Goal: Task Accomplishment & Management: Use online tool/utility

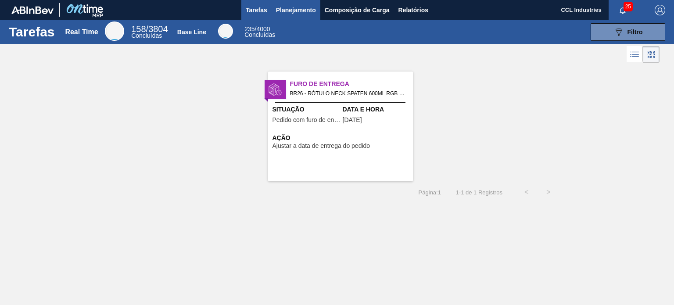
click at [308, 5] on span "Planejamento" at bounding box center [296, 10] width 40 height 11
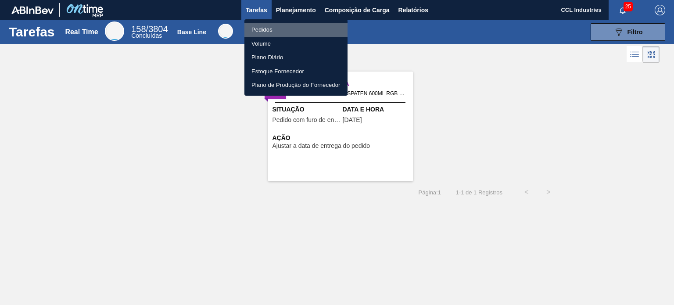
click at [272, 25] on li "Pedidos" at bounding box center [295, 30] width 103 height 14
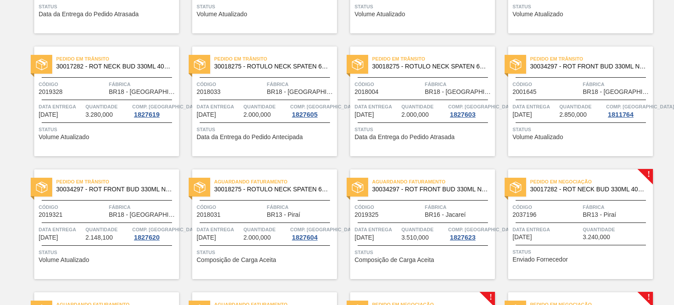
scroll to position [222, 0]
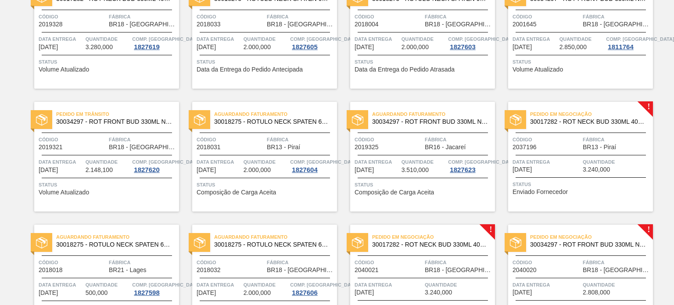
click at [559, 158] on span "Data entrega" at bounding box center [547, 162] width 68 height 9
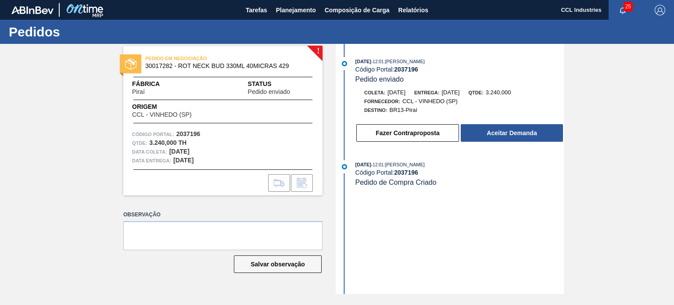
click at [431, 233] on div "23/09/2025 - 12:01 : Lucas Pondian Código Portal: 2037196 Pedido enviado Coleta…" at bounding box center [451, 169] width 226 height 250
drag, startPoint x: 428, startPoint y: 71, endPoint x: 396, endPoint y: 73, distance: 31.7
click at [396, 73] on div "Código Portal: 2037196" at bounding box center [459, 69] width 208 height 7
copy strong "2037196"
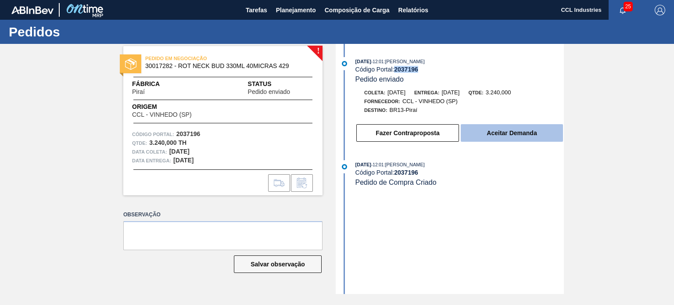
click at [473, 128] on button "Aceitar Demanda" at bounding box center [512, 133] width 102 height 18
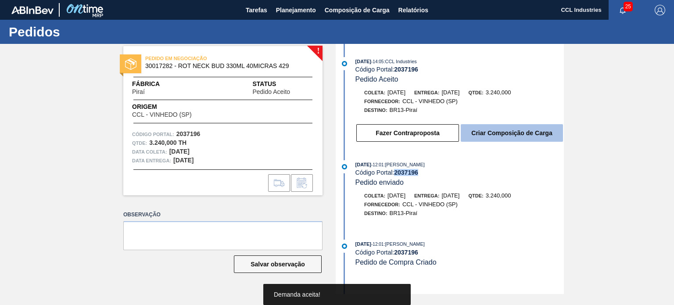
click at [533, 138] on button "Criar Composição de Carga" at bounding box center [512, 133] width 102 height 18
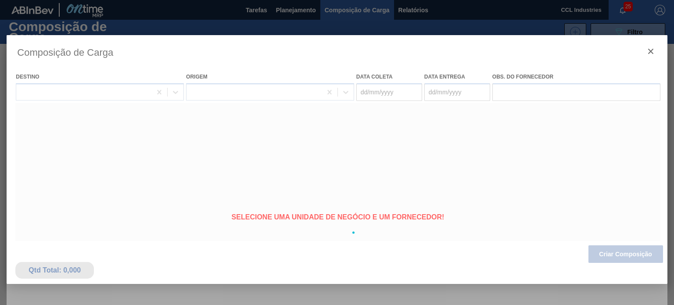
type coleta "[DATE]"
type entrega "[DATE]"
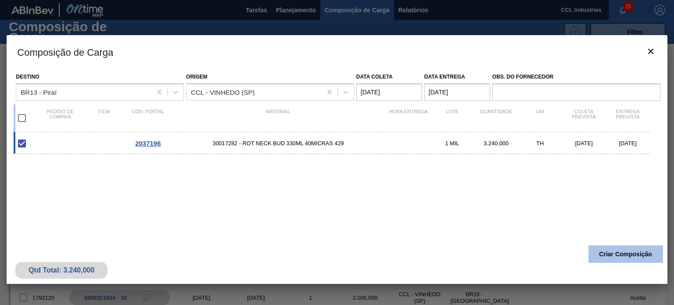
click at [615, 247] on button "Criar Composição" at bounding box center [625, 254] width 75 height 18
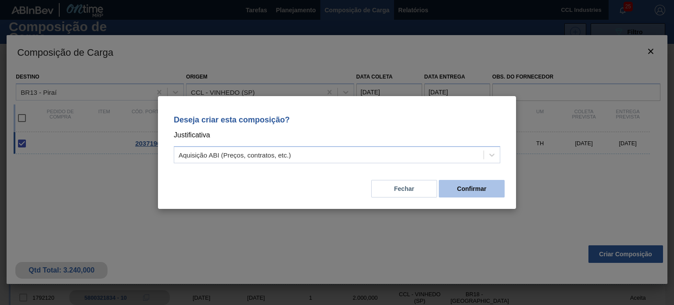
click at [476, 186] on button "Confirmar" at bounding box center [472, 189] width 66 height 18
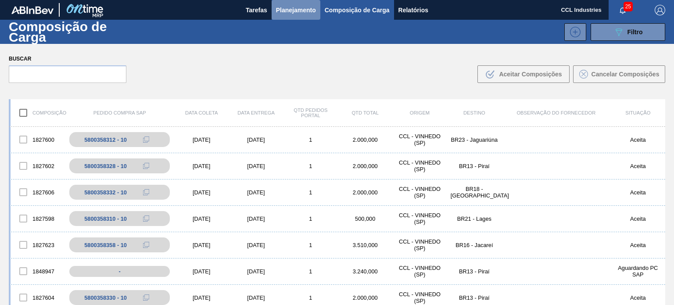
click at [284, 6] on span "Planejamento" at bounding box center [296, 10] width 40 height 11
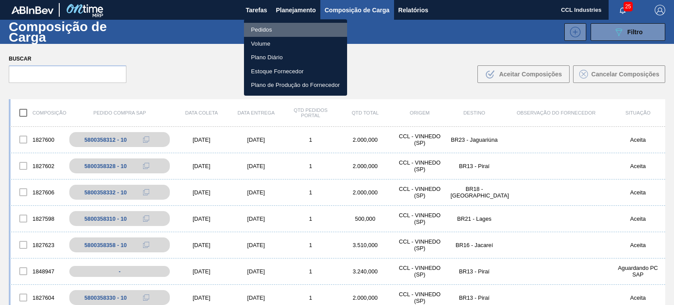
click at [260, 27] on li "Pedidos" at bounding box center [295, 30] width 103 height 14
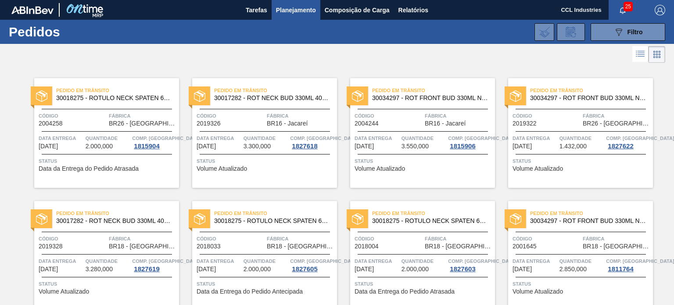
scroll to position [216, 0]
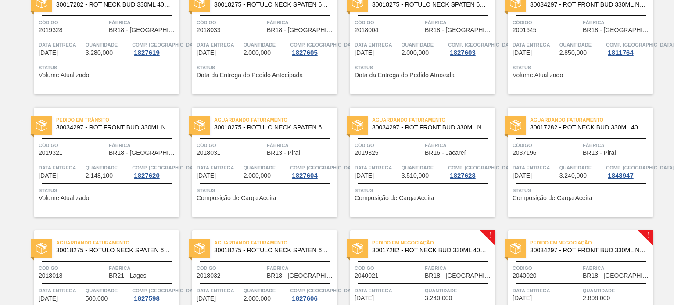
click at [559, 133] on div "Aguardando Faturamento 30017282 - ROT NECK BUD 330ML 40MICRAS 429 Código 203719…" at bounding box center [580, 163] width 145 height 110
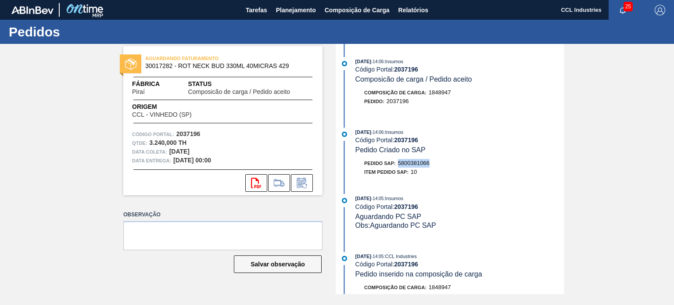
drag, startPoint x: 439, startPoint y: 166, endPoint x: 399, endPoint y: 165, distance: 39.9
click at [399, 165] on div "Pedido SAP: 5800381066" at bounding box center [459, 163] width 208 height 9
copy span "5800381066"
click at [311, 2] on button "Planejamento" at bounding box center [296, 10] width 49 height 20
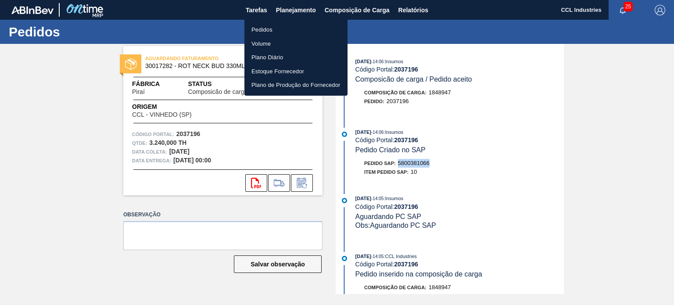
drag, startPoint x: 280, startPoint y: 26, endPoint x: 333, endPoint y: 25, distance: 53.1
click at [280, 26] on li "Pedidos" at bounding box center [295, 30] width 103 height 14
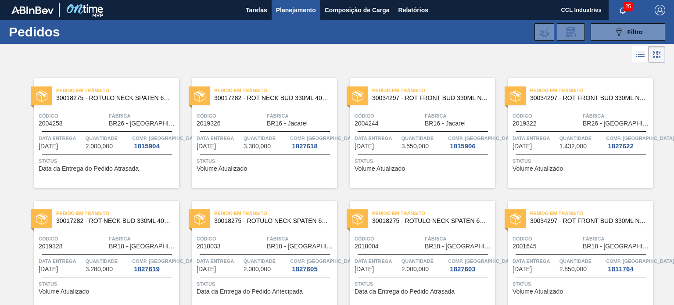
click at [154, 304] on div "Pedido em Trânsito 30017282 - ROT NECK BUD 330ML 40MICRAS 429 Código 2019328 Fá…" at bounding box center [106, 256] width 145 height 110
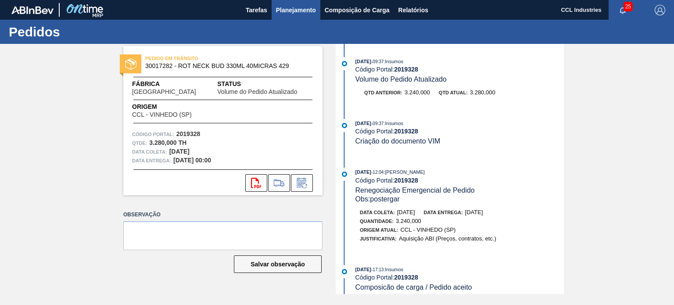
click at [305, 16] on button "Planejamento" at bounding box center [296, 10] width 49 height 20
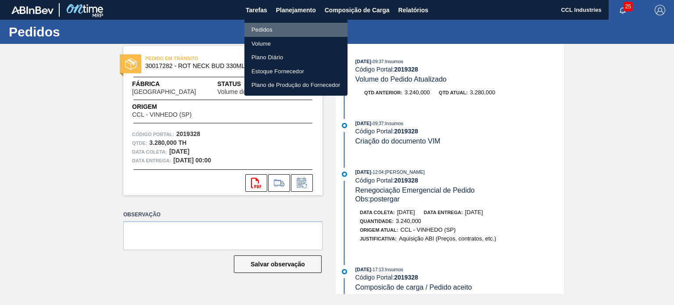
click at [276, 32] on li "Pedidos" at bounding box center [295, 30] width 103 height 14
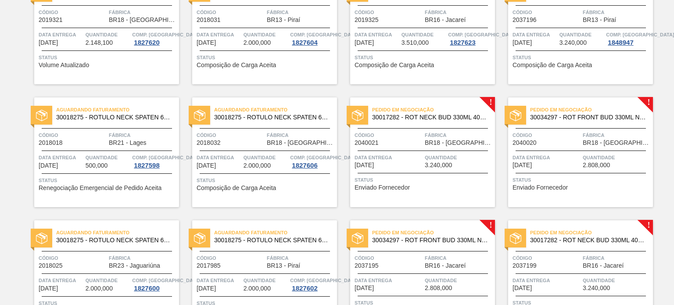
scroll to position [395, 0]
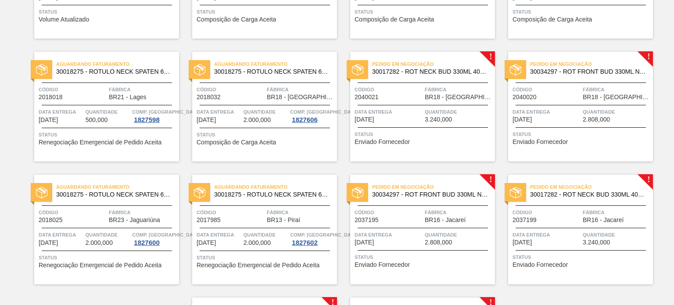
click at [423, 104] on div "Pedido em Negociação 30017282 - ROT NECK BUD 330ML 40MICRAS 429 Código 2040021 …" at bounding box center [422, 107] width 145 height 110
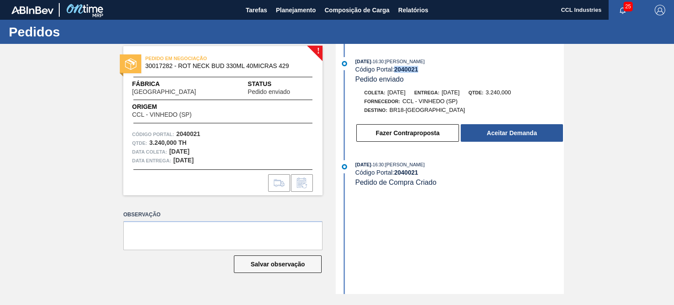
drag, startPoint x: 422, startPoint y: 69, endPoint x: 397, endPoint y: 68, distance: 25.0
click at [397, 68] on div "Código Portal: 2040021" at bounding box center [459, 69] width 208 height 7
copy strong "2040021"
click at [498, 125] on div "Fazer Contraproposta Aceitar Demanda" at bounding box center [459, 132] width 208 height 19
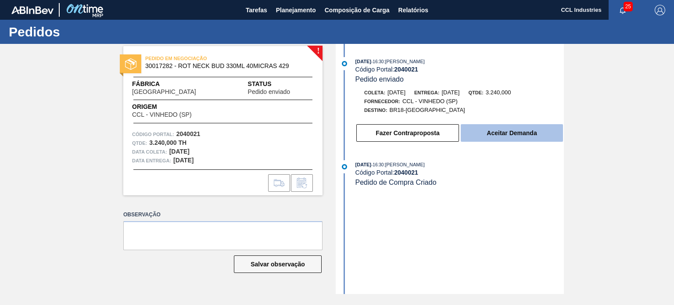
click at [501, 133] on button "Aceitar Demanda" at bounding box center [512, 133] width 102 height 18
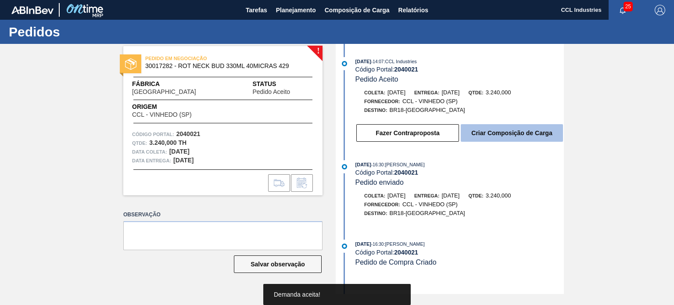
click at [494, 135] on button "Criar Composição de Carga" at bounding box center [512, 133] width 102 height 18
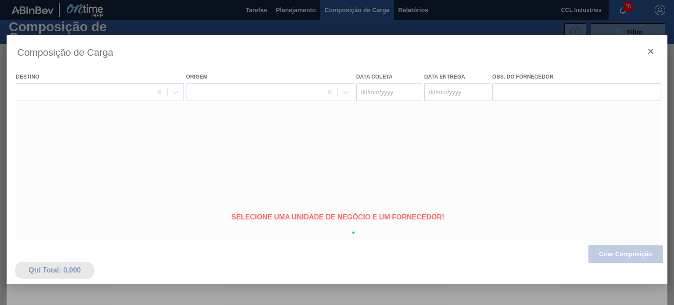
type coleta "[DATE]"
type entrega "[DATE]"
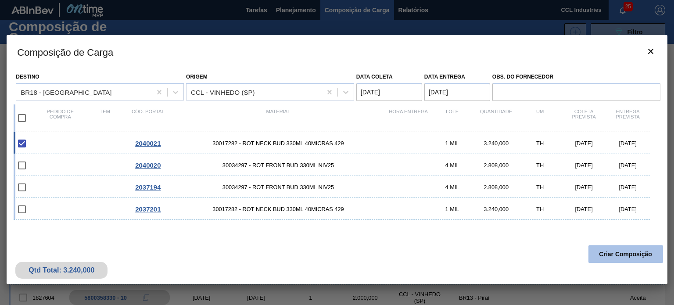
click at [627, 245] on button "Criar Composição" at bounding box center [625, 254] width 75 height 18
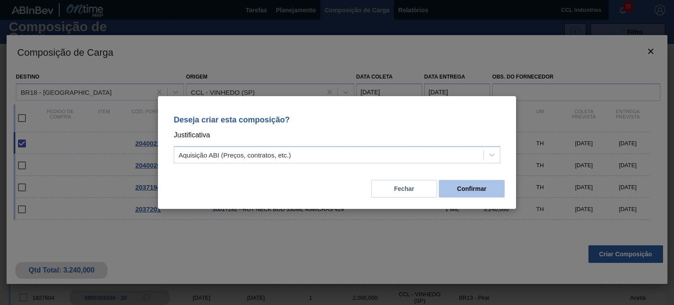
click at [466, 189] on button "Confirmar" at bounding box center [472, 189] width 66 height 18
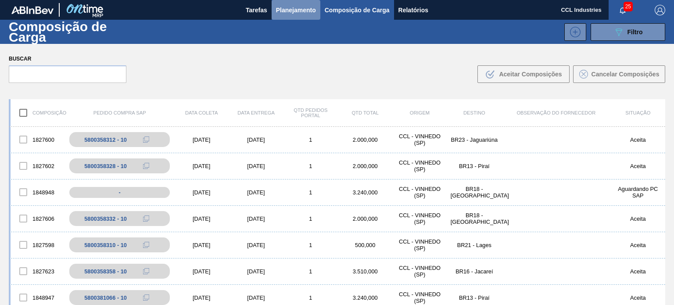
click at [281, 15] on span "Planejamento" at bounding box center [296, 10] width 40 height 11
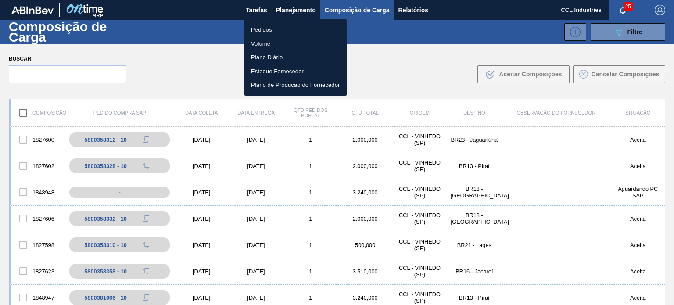
click at [260, 33] on li "Pedidos" at bounding box center [295, 30] width 103 height 14
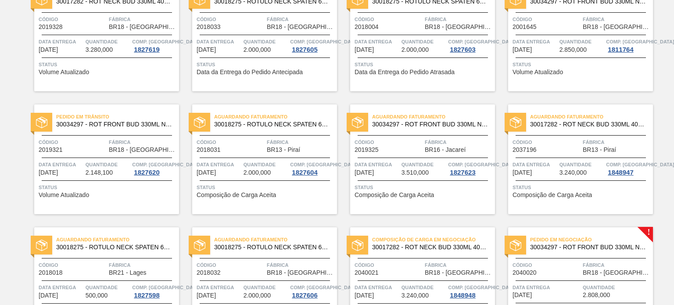
scroll to position [351, 0]
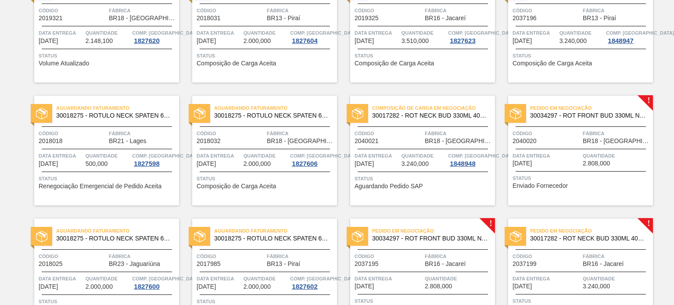
click at [399, 140] on div "Código 2040021" at bounding box center [389, 136] width 68 height 15
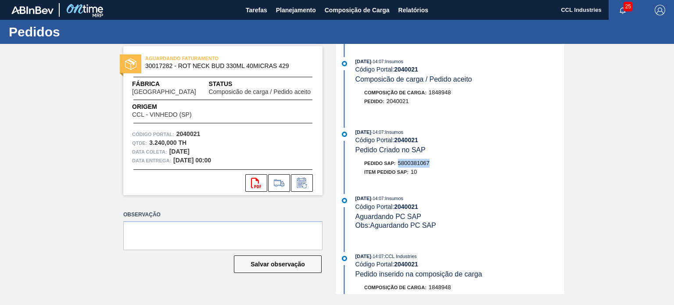
drag, startPoint x: 432, startPoint y: 165, endPoint x: 399, endPoint y: 165, distance: 32.9
click at [399, 165] on div "Pedido SAP: 5800381067" at bounding box center [459, 163] width 208 height 9
copy span "5800381067"
click at [296, 15] on button "Planejamento" at bounding box center [296, 10] width 49 height 20
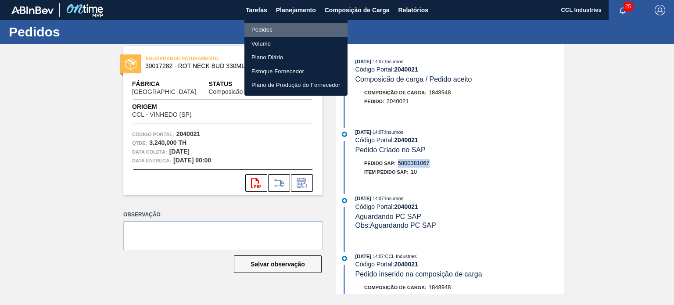
click at [265, 27] on li "Pedidos" at bounding box center [295, 30] width 103 height 14
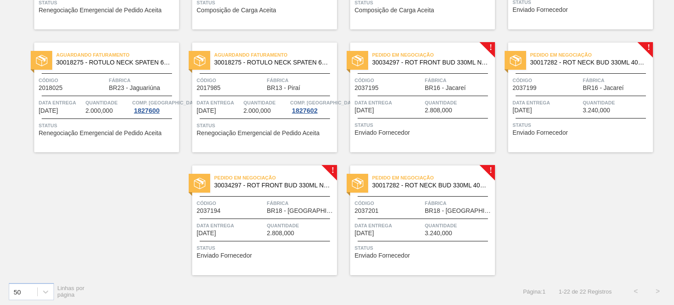
scroll to position [529, 0]
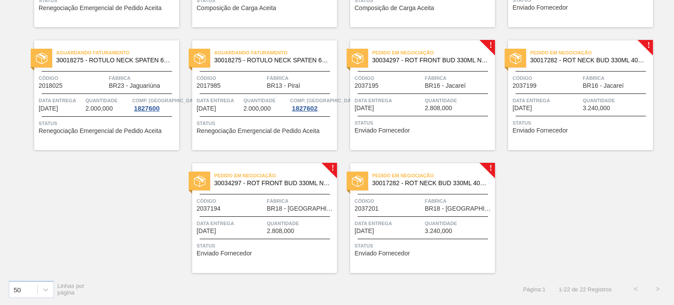
click at [591, 100] on span "Quantidade" at bounding box center [617, 100] width 68 height 9
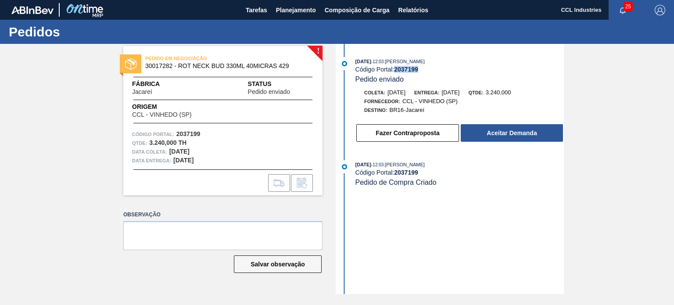
drag, startPoint x: 420, startPoint y: 70, endPoint x: 395, endPoint y: 72, distance: 25.1
click at [395, 72] on div "Código Portal: 2037199" at bounding box center [459, 69] width 208 height 7
copy strong "2037199"
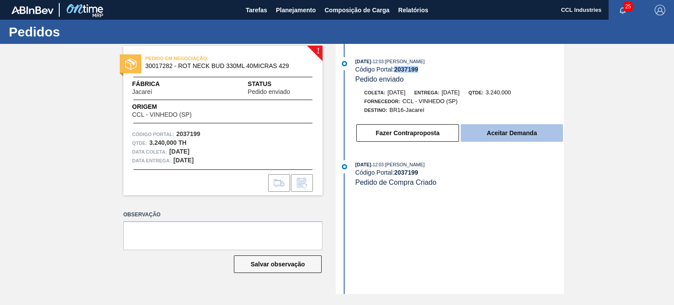
click at [517, 136] on button "Aceitar Demanda" at bounding box center [512, 133] width 102 height 18
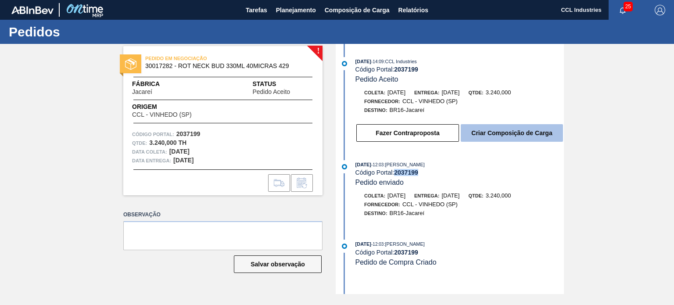
click at [498, 137] on button "Criar Composição de Carga" at bounding box center [512, 133] width 102 height 18
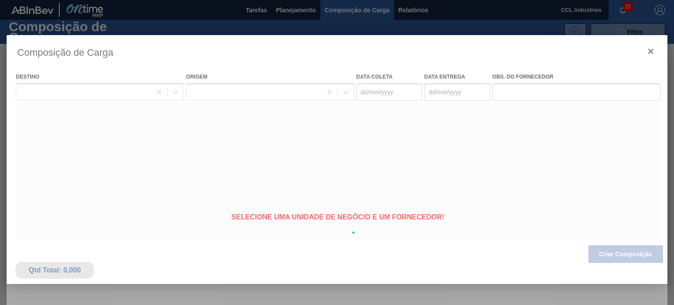
type coleta "[DATE]"
type entrega "[DATE]"
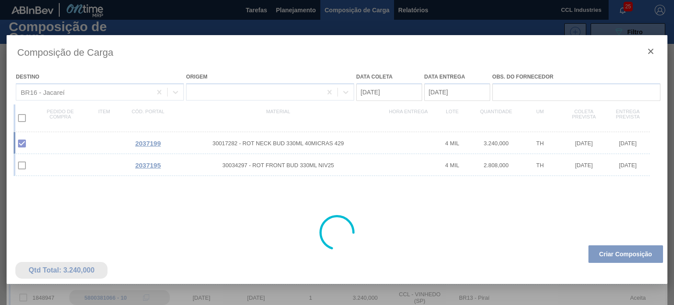
click at [638, 252] on div at bounding box center [337, 232] width 660 height 395
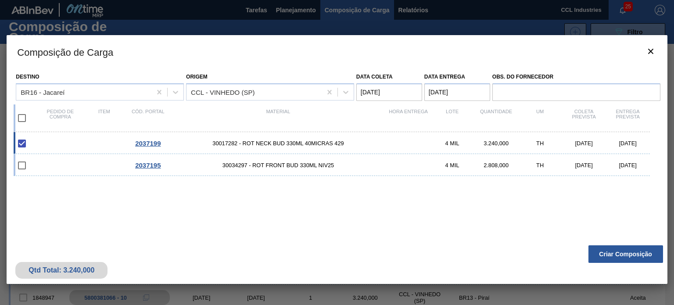
click at [634, 252] on button "Criar Composição" at bounding box center [625, 254] width 75 height 18
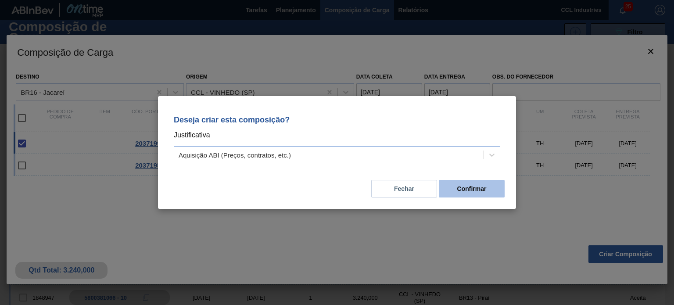
click at [474, 182] on button "Confirmar" at bounding box center [472, 189] width 66 height 18
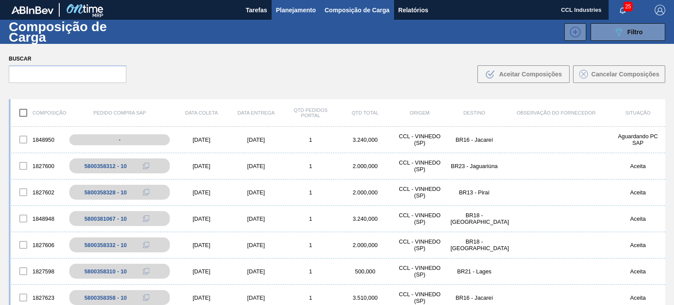
click at [288, 5] on span "Planejamento" at bounding box center [296, 10] width 40 height 11
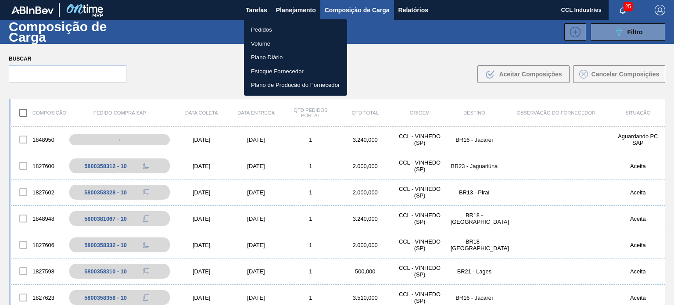
click at [270, 24] on li "Pedidos" at bounding box center [295, 30] width 103 height 14
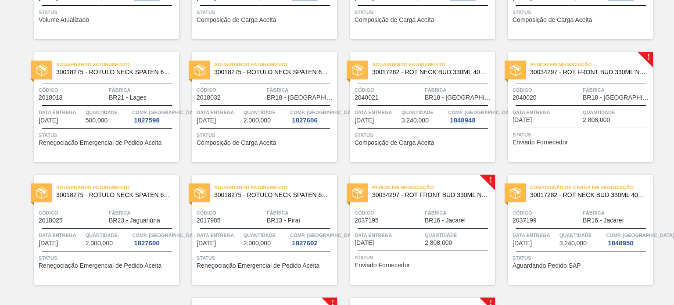
scroll to position [395, 0]
click at [569, 201] on div "Composição de Carga em Negociação 30017282 - ROT NECK BUD 330ML 40MICRAS 429 Có…" at bounding box center [580, 230] width 145 height 110
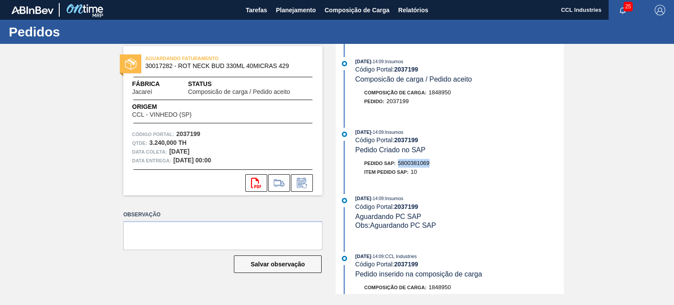
drag, startPoint x: 437, startPoint y: 165, endPoint x: 400, endPoint y: 167, distance: 36.5
click at [400, 167] on div "Pedido SAP: 5800381069" at bounding box center [459, 163] width 208 height 9
copy span "5800381069"
drag, startPoint x: 298, startPoint y: 10, endPoint x: 288, endPoint y: 23, distance: 16.9
click at [298, 10] on span "Planejamento" at bounding box center [296, 10] width 40 height 11
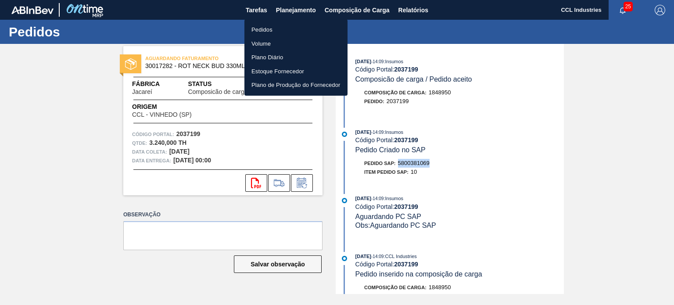
click at [278, 29] on li "Pedidos" at bounding box center [295, 30] width 103 height 14
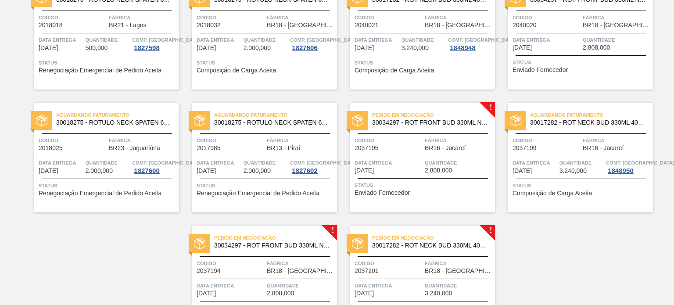
scroll to position [529, 0]
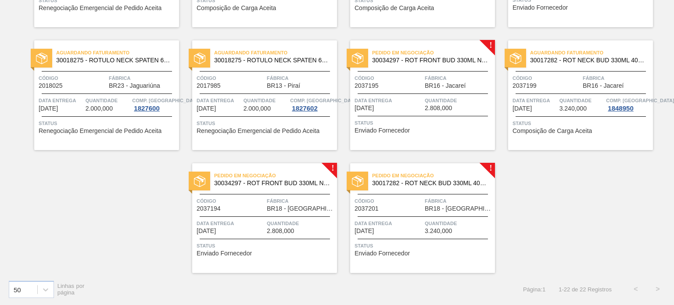
click at [416, 216] on div "Pedido em Negociação 30017282 - ROT NECK BUD 330ML 40MICRAS 429 Código 2037201 …" at bounding box center [422, 218] width 145 height 110
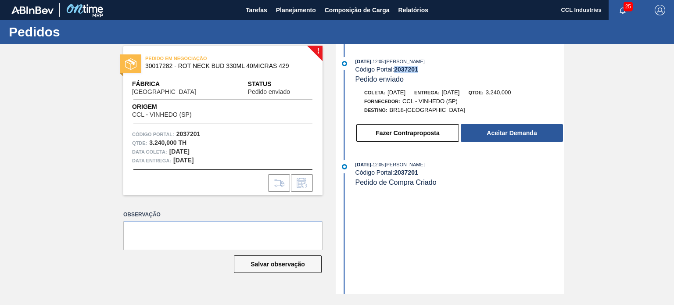
drag, startPoint x: 425, startPoint y: 68, endPoint x: 396, endPoint y: 68, distance: 29.0
click at [396, 68] on div "Código Portal: 2037201" at bounding box center [459, 69] width 208 height 7
copy strong "2037201"
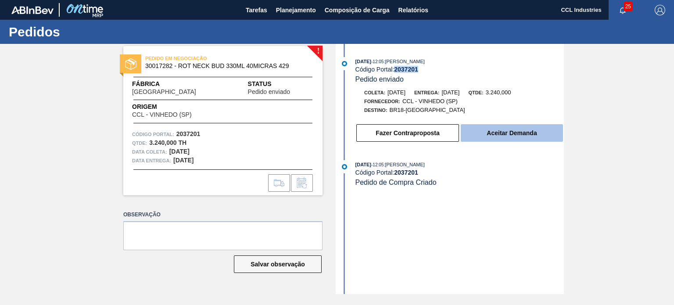
click at [517, 126] on button "Aceitar Demanda" at bounding box center [512, 133] width 102 height 18
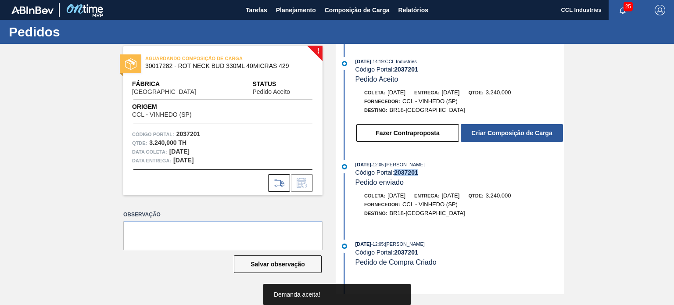
click at [516, 135] on button "Criar Composição de Carga" at bounding box center [512, 133] width 102 height 18
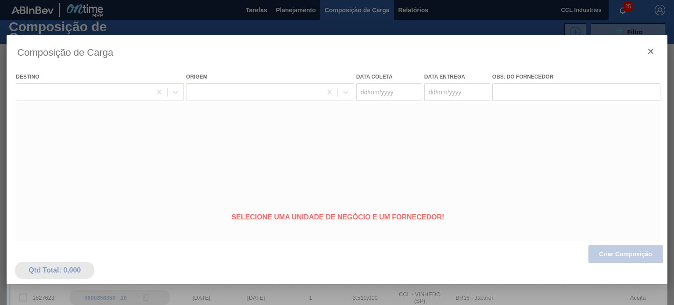
type coleta "[DATE]"
type entrega "[DATE]"
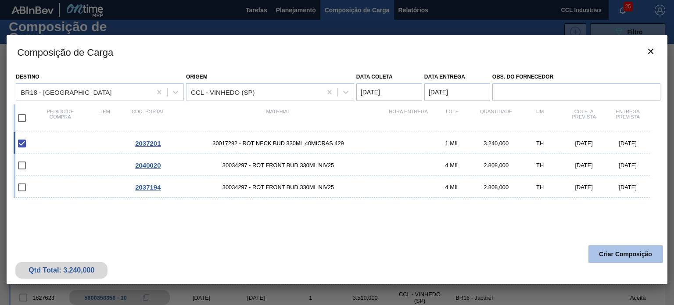
click at [620, 250] on button "Criar Composição" at bounding box center [625, 254] width 75 height 18
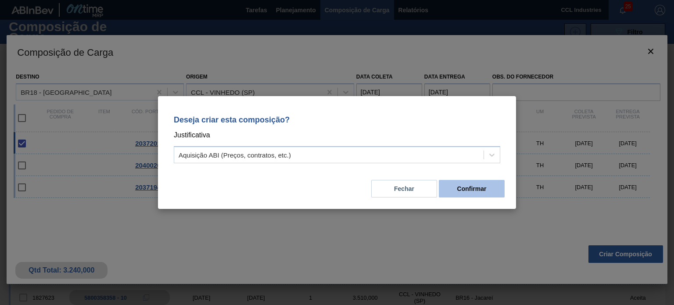
click at [470, 186] on button "Confirmar" at bounding box center [472, 189] width 66 height 18
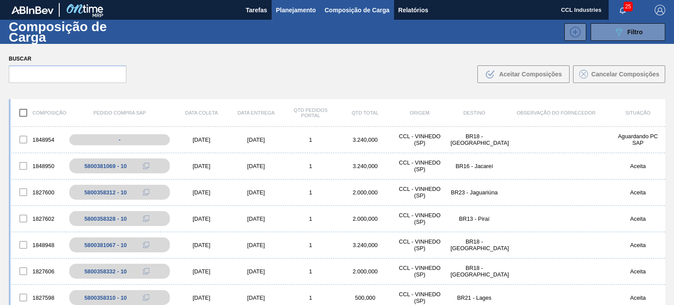
click at [305, 7] on span "Planejamento" at bounding box center [296, 10] width 40 height 11
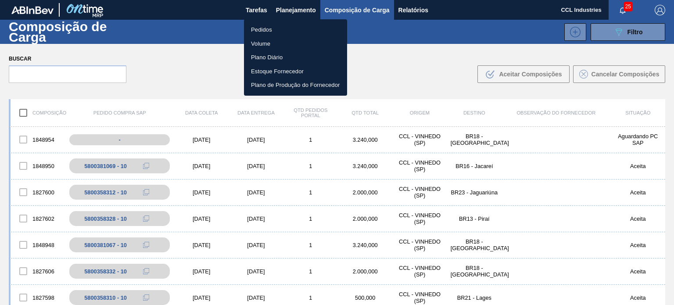
click at [274, 28] on li "Pedidos" at bounding box center [295, 30] width 103 height 14
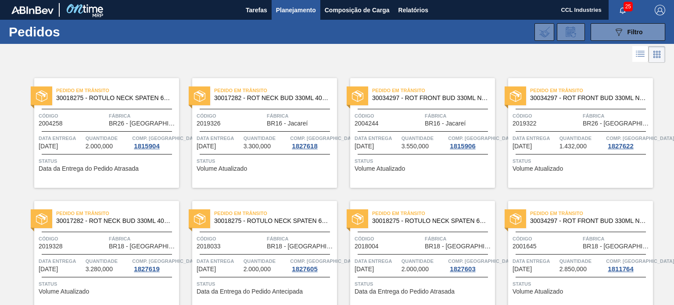
scroll to position [529, 0]
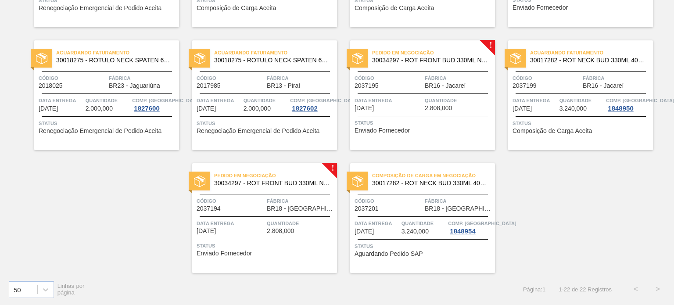
click at [409, 205] on span "Código" at bounding box center [389, 201] width 68 height 9
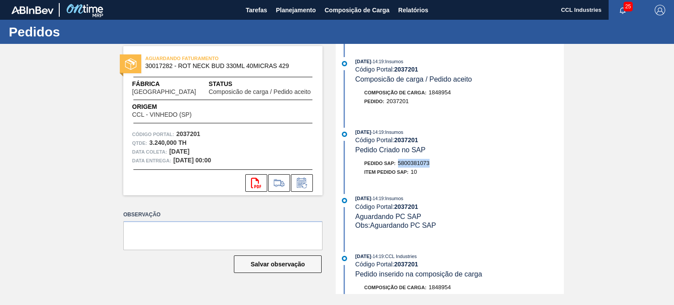
drag, startPoint x: 438, startPoint y: 163, endPoint x: 400, endPoint y: 161, distance: 38.2
click at [400, 161] on div "Pedido SAP: 5800381073" at bounding box center [459, 163] width 208 height 9
copy span "5800381073"
click at [281, 12] on span "Planejamento" at bounding box center [296, 10] width 40 height 11
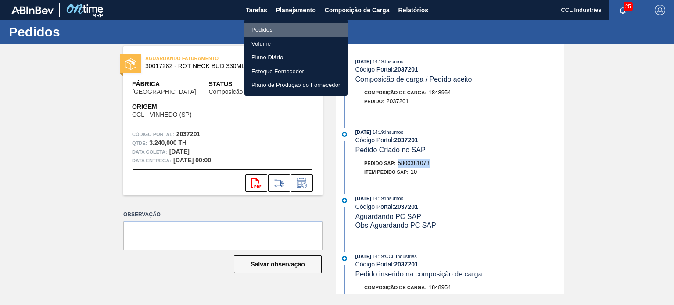
click at [262, 26] on li "Pedidos" at bounding box center [295, 30] width 103 height 14
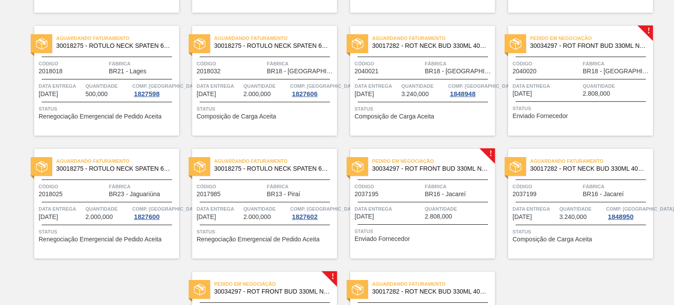
scroll to position [354, 0]
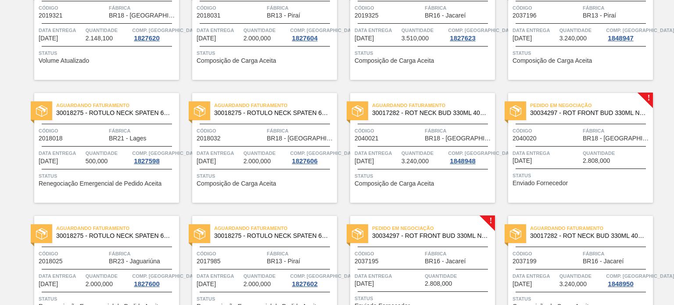
click at [594, 139] on span "BR18 - [GEOGRAPHIC_DATA]" at bounding box center [617, 138] width 68 height 7
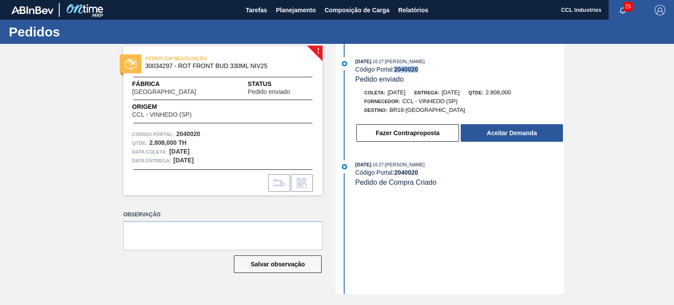
drag, startPoint x: 425, startPoint y: 72, endPoint x: 395, endPoint y: 72, distance: 29.4
click at [395, 72] on div "Código Portal: 2040020" at bounding box center [459, 69] width 208 height 7
copy strong "2040020"
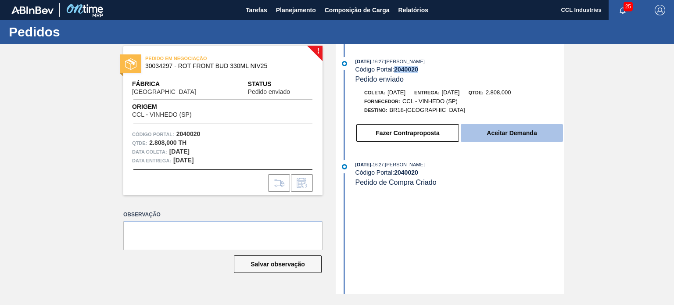
click at [495, 131] on button "Aceitar Demanda" at bounding box center [512, 133] width 102 height 18
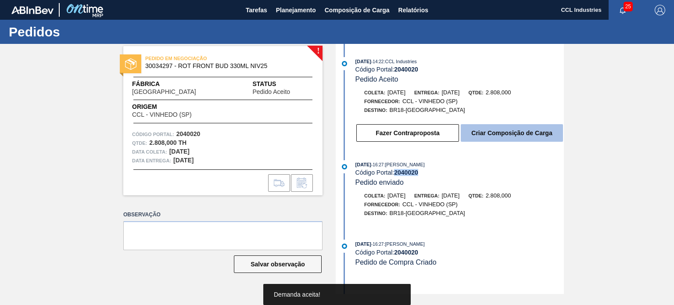
click at [502, 130] on button "Criar Composição de Carga" at bounding box center [512, 133] width 102 height 18
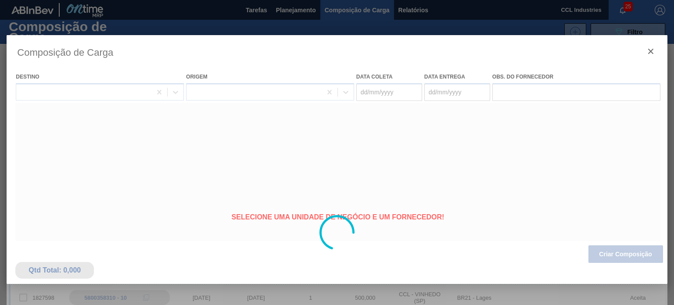
type coleta "[DATE]"
type entrega "[DATE]"
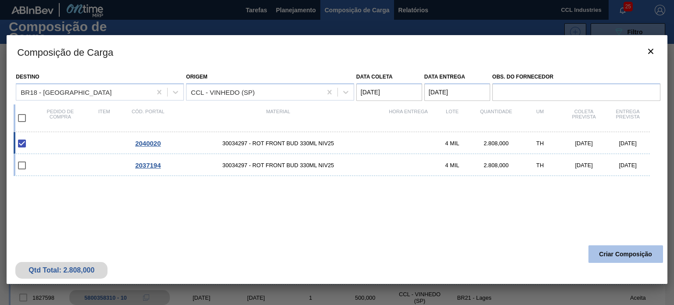
click at [626, 254] on button "Criar Composição" at bounding box center [625, 254] width 75 height 18
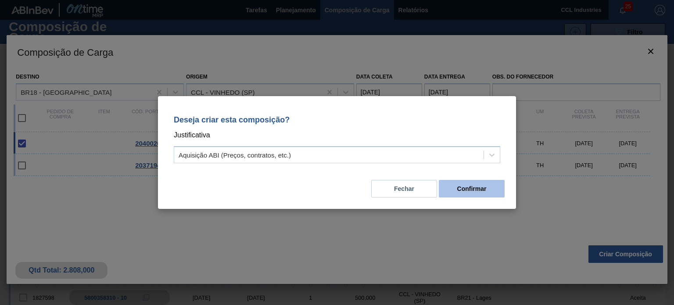
click at [493, 193] on button "Confirmar" at bounding box center [472, 189] width 66 height 18
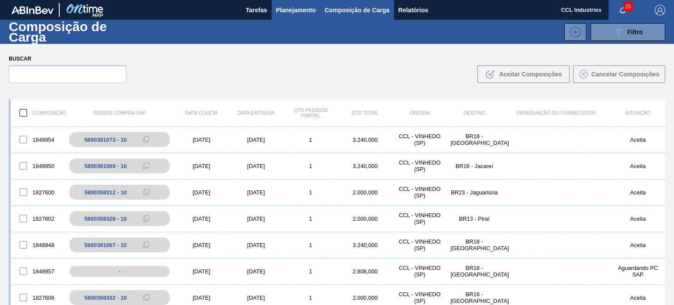
click at [301, 12] on span "Planejamento" at bounding box center [296, 10] width 40 height 11
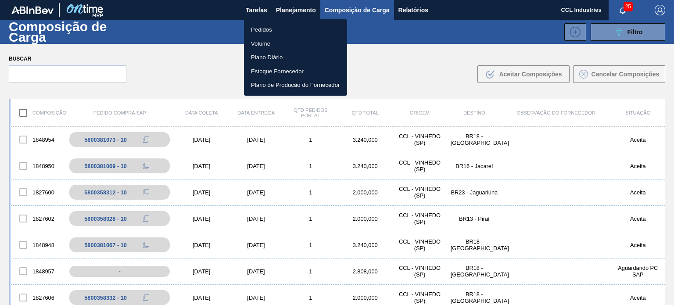
click at [269, 32] on li "Pedidos" at bounding box center [295, 30] width 103 height 14
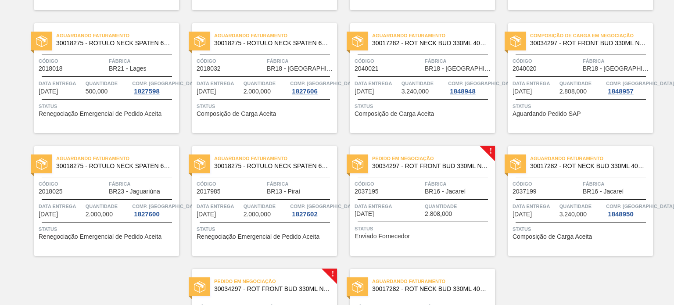
scroll to position [395, 0]
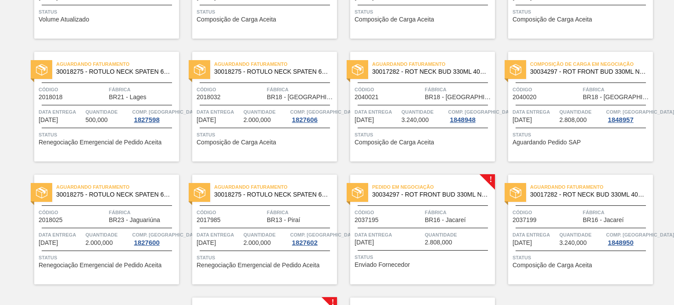
click at [560, 99] on div "Código 2040020" at bounding box center [547, 92] width 68 height 15
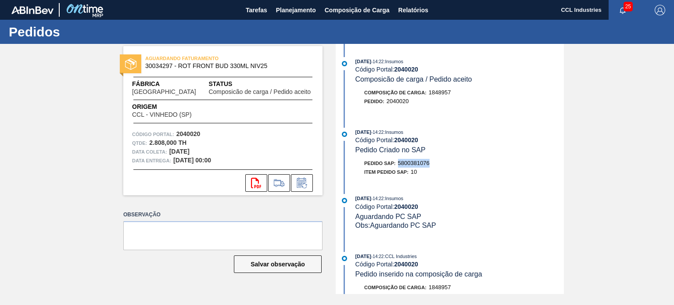
drag, startPoint x: 435, startPoint y: 166, endPoint x: 399, endPoint y: 163, distance: 36.5
click at [399, 163] on div "Pedido SAP: 5800381076" at bounding box center [459, 163] width 208 height 9
copy span "5800381076"
click at [281, 11] on span "Planejamento" at bounding box center [296, 10] width 40 height 11
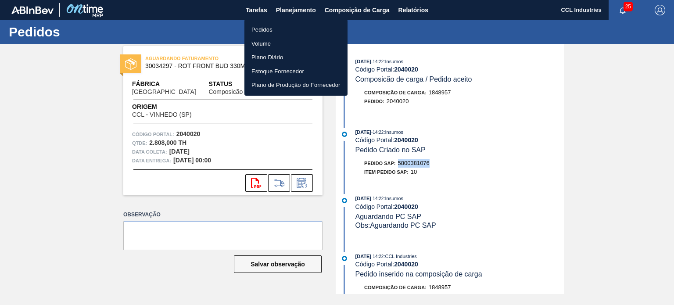
click at [265, 32] on li "Pedidos" at bounding box center [295, 30] width 103 height 14
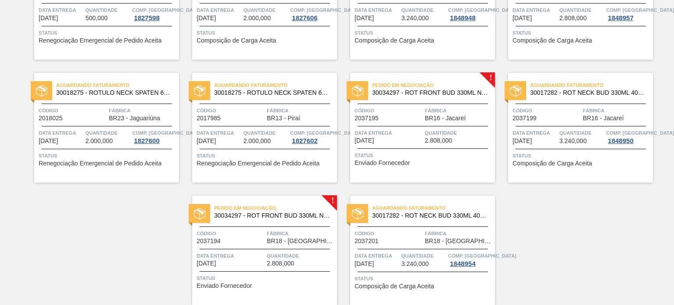
scroll to position [529, 0]
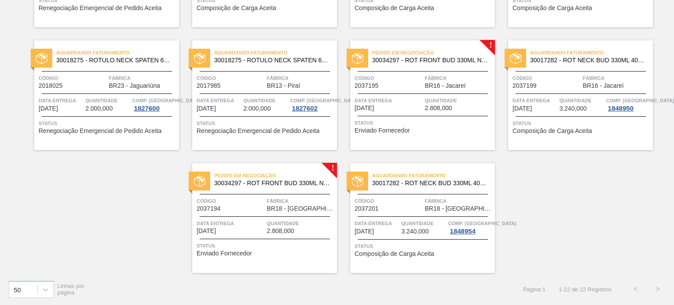
click at [397, 90] on div "Pedido em Negociação 30034297 - ROT FRONT BUD 330ML NIV25 Código 2037195 Fábric…" at bounding box center [422, 95] width 145 height 110
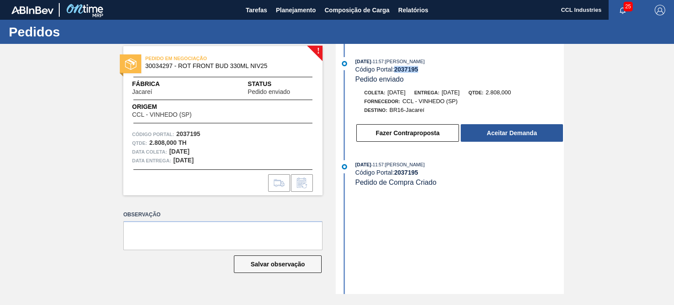
drag, startPoint x: 420, startPoint y: 71, endPoint x: 397, endPoint y: 68, distance: 23.5
click at [397, 68] on div "Código Portal: 2037195" at bounding box center [459, 69] width 208 height 7
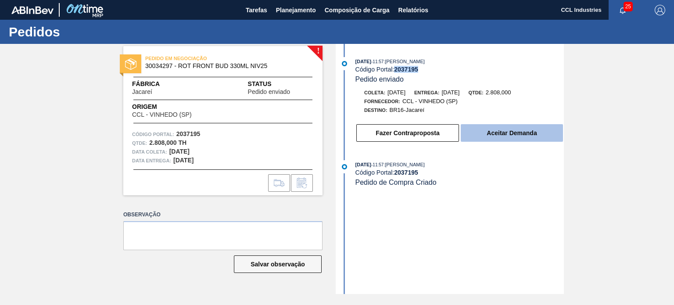
click at [514, 138] on button "Aceitar Demanda" at bounding box center [512, 133] width 102 height 18
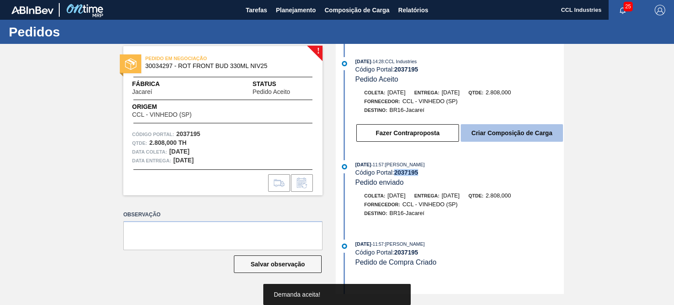
click at [488, 126] on button "Criar Composição de Carga" at bounding box center [512, 133] width 102 height 18
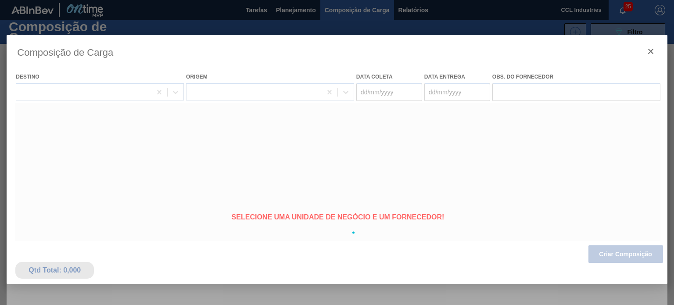
type coleta "[DATE]"
type entrega "[DATE]"
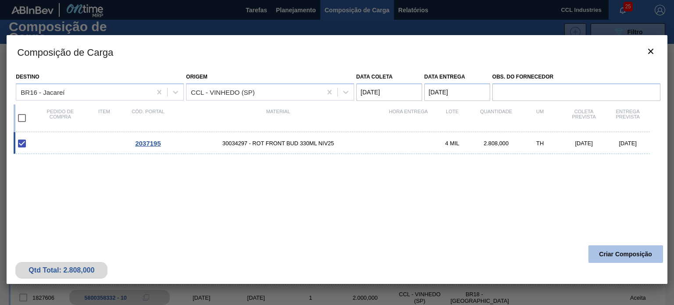
click at [621, 248] on button "Criar Composição" at bounding box center [625, 254] width 75 height 18
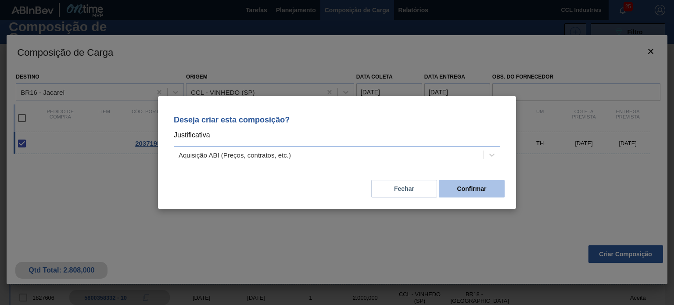
click at [479, 187] on button "Confirmar" at bounding box center [472, 189] width 66 height 18
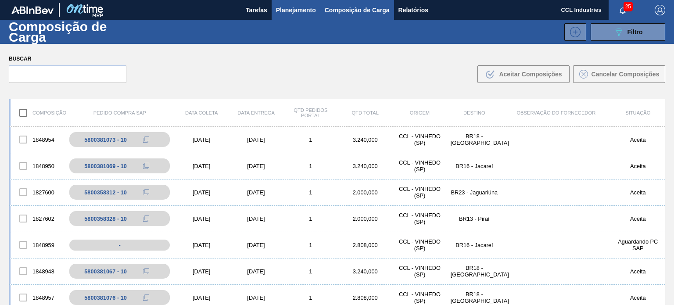
click at [293, 12] on span "Planejamento" at bounding box center [296, 10] width 40 height 11
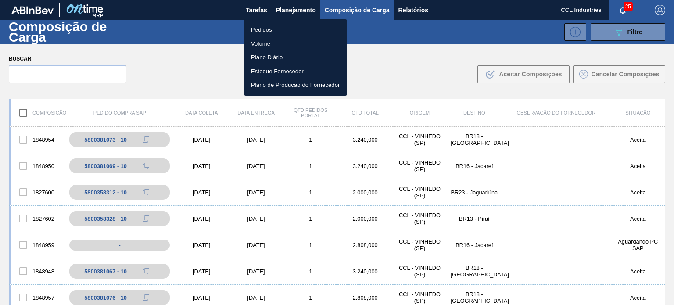
click at [262, 28] on li "Pedidos" at bounding box center [295, 30] width 103 height 14
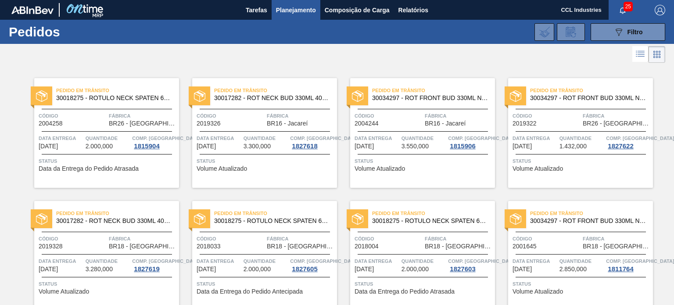
scroll to position [462, 0]
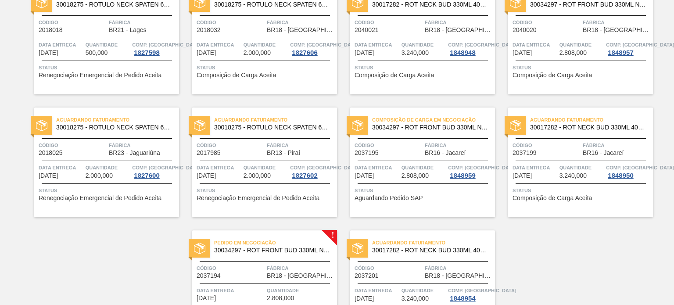
click at [392, 140] on div "Composição de Carga em Negociação 30034297 - ROT FRONT BUD 330ML NIV25 Código 2…" at bounding box center [422, 163] width 145 height 110
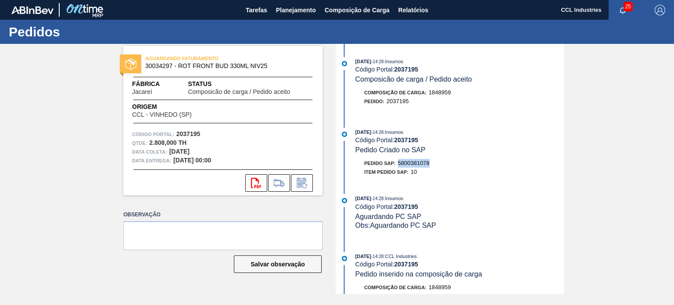
drag, startPoint x: 432, startPoint y: 165, endPoint x: 399, endPoint y: 166, distance: 33.0
click at [399, 166] on div "Pedido SAP: 5800381078" at bounding box center [459, 163] width 208 height 9
copy span "5800381078"
drag, startPoint x: 287, startPoint y: 10, endPoint x: 274, endPoint y: 29, distance: 23.4
click at [287, 10] on span "Planejamento" at bounding box center [296, 10] width 40 height 11
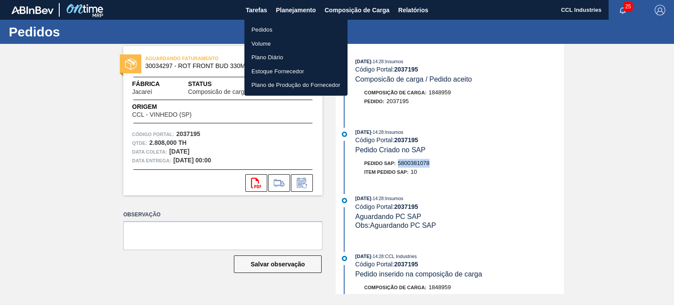
click at [256, 31] on li "Pedidos" at bounding box center [295, 30] width 103 height 14
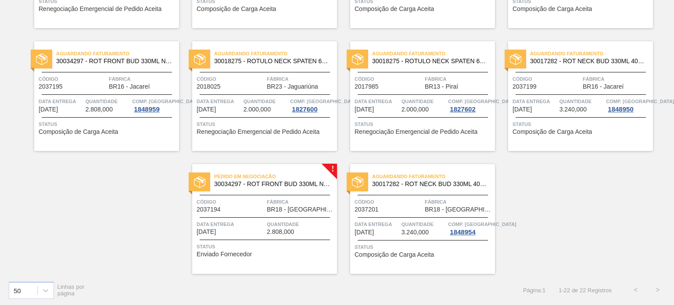
scroll to position [529, 0]
click at [227, 208] on div "Código 2037194" at bounding box center [231, 204] width 68 height 15
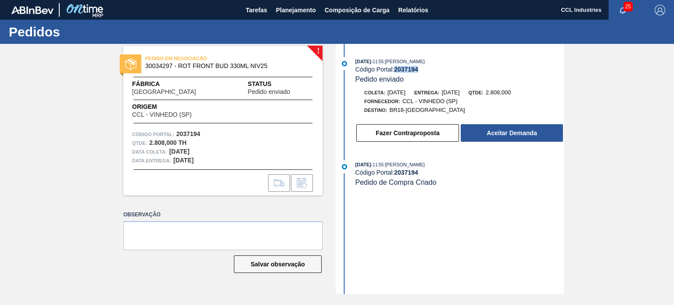
drag, startPoint x: 423, startPoint y: 71, endPoint x: 396, endPoint y: 70, distance: 26.4
click at [396, 70] on div "Código Portal: 2037194" at bounding box center [459, 69] width 208 height 7
copy strong "2037194"
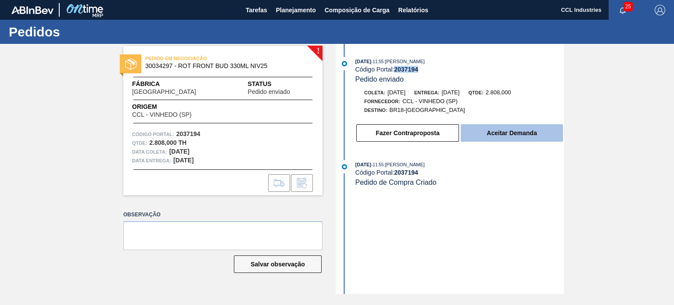
click at [513, 133] on button "Aceitar Demanda" at bounding box center [512, 133] width 102 height 18
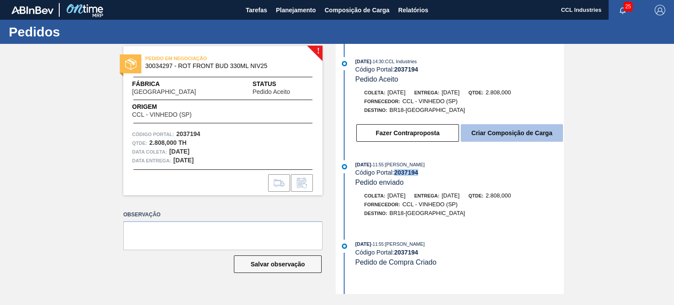
click at [516, 136] on button "Criar Composição de Carga" at bounding box center [512, 133] width 102 height 18
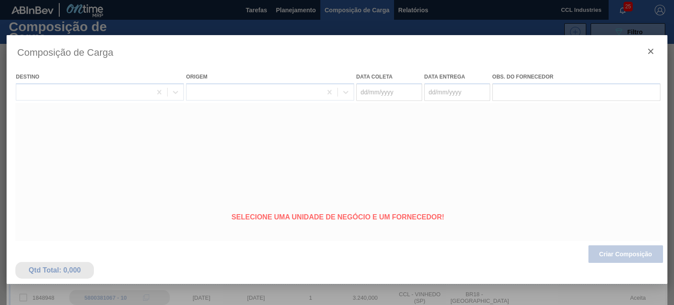
type coleta "[DATE]"
type entrega "[DATE]"
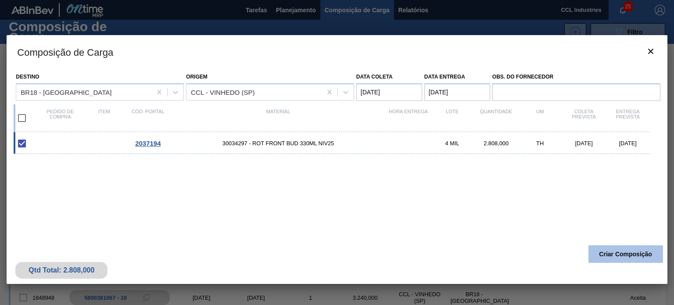
click at [623, 254] on button "Criar Composição" at bounding box center [625, 254] width 75 height 18
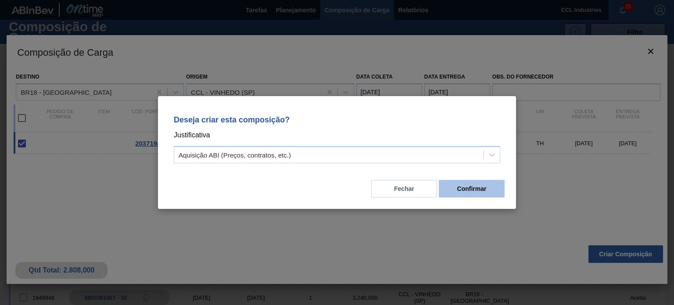
click at [463, 181] on button "Confirmar" at bounding box center [472, 189] width 66 height 18
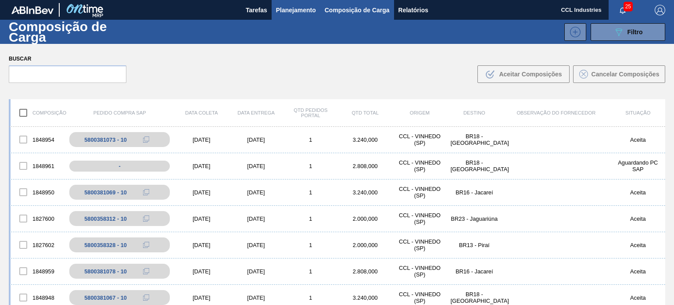
click at [298, 6] on span "Planejamento" at bounding box center [296, 10] width 40 height 11
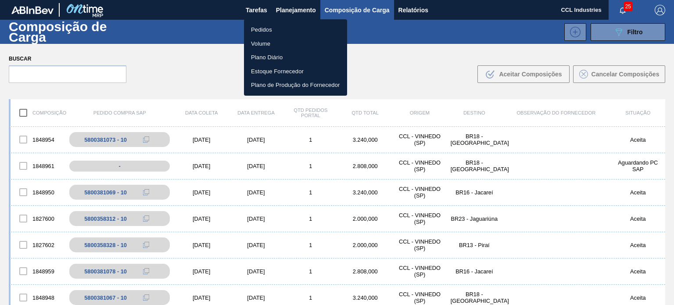
click at [278, 29] on li "Pedidos" at bounding box center [295, 30] width 103 height 14
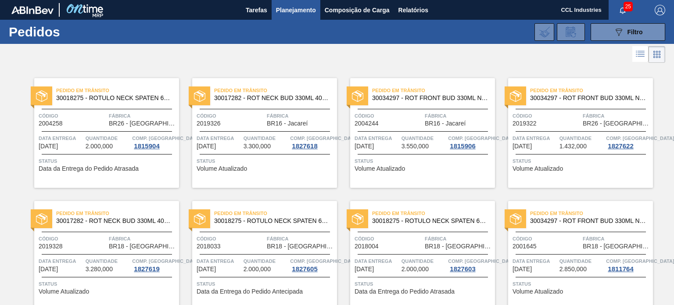
scroll to position [529, 0]
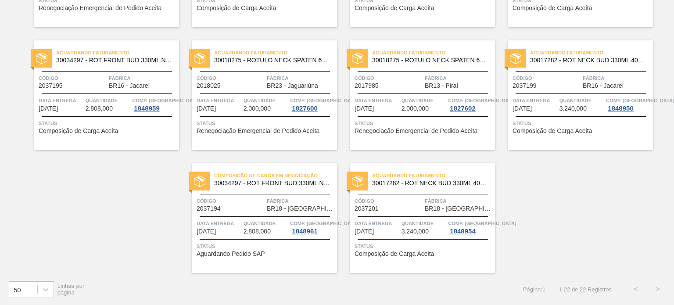
click at [208, 189] on div at bounding box center [200, 181] width 22 height 19
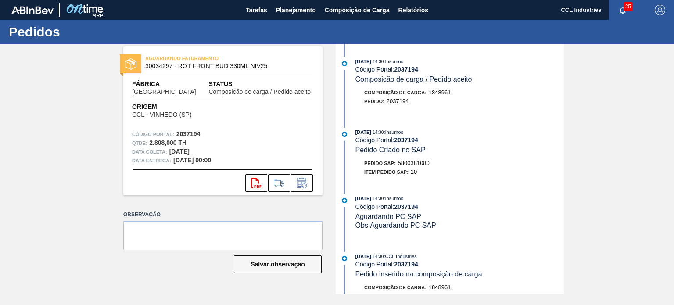
click at [440, 160] on div "[DATE] 14:30 : Insumos Código Portal: 2037194 Pedido Criado no SAP Pedido SAP: …" at bounding box center [451, 154] width 226 height 53
drag, startPoint x: 435, startPoint y: 168, endPoint x: 400, endPoint y: 161, distance: 35.4
click at [400, 161] on div "Pedido SAP: 5800381080" at bounding box center [459, 163] width 208 height 9
copy span "5800381080"
click at [299, 8] on span "Planejamento" at bounding box center [296, 10] width 40 height 11
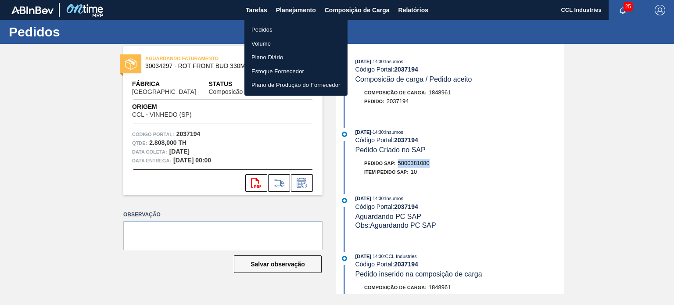
click at [262, 27] on li "Pedidos" at bounding box center [295, 30] width 103 height 14
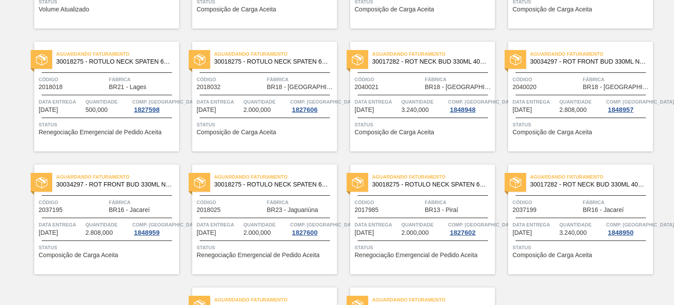
scroll to position [527, 0]
